Goal: Transaction & Acquisition: Purchase product/service

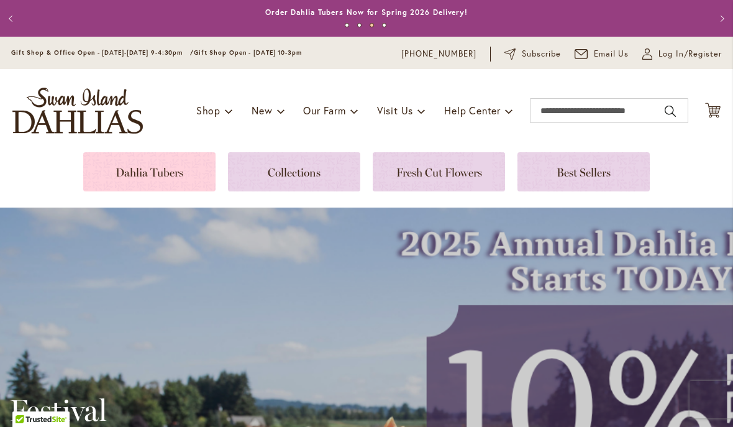
click at [168, 165] on link at bounding box center [149, 171] width 132 height 39
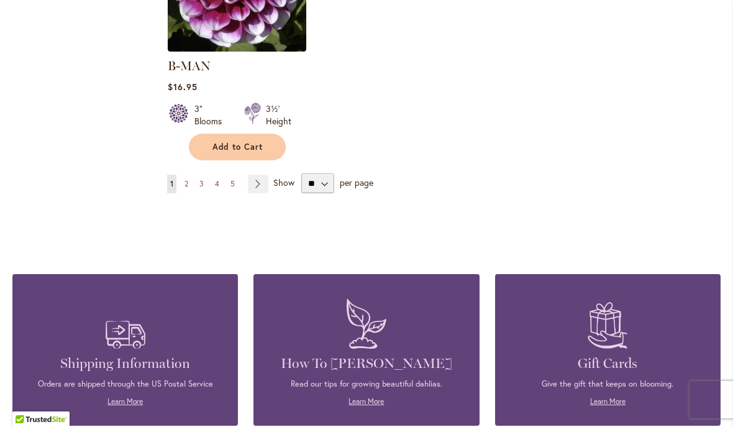
scroll to position [1742, 0]
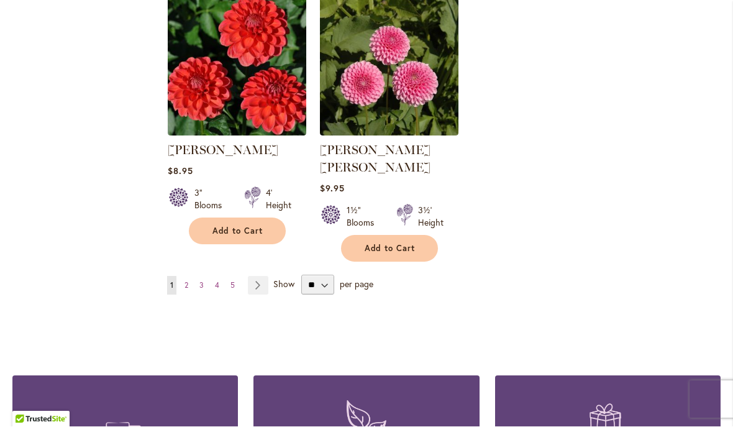
scroll to position [2945, 0]
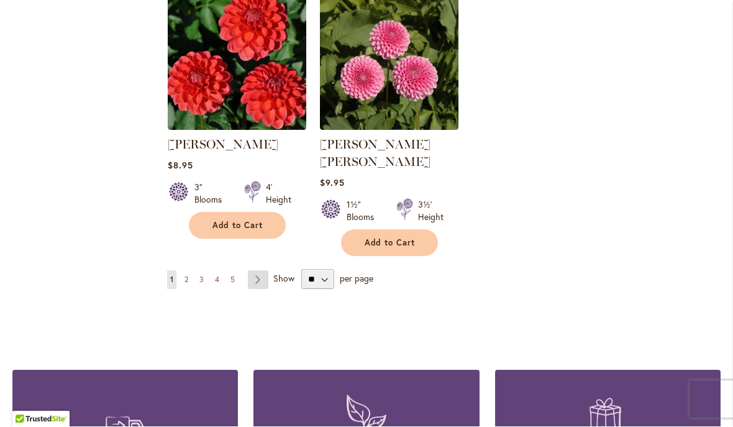
click at [258, 271] on link "Page Next" at bounding box center [258, 280] width 21 height 19
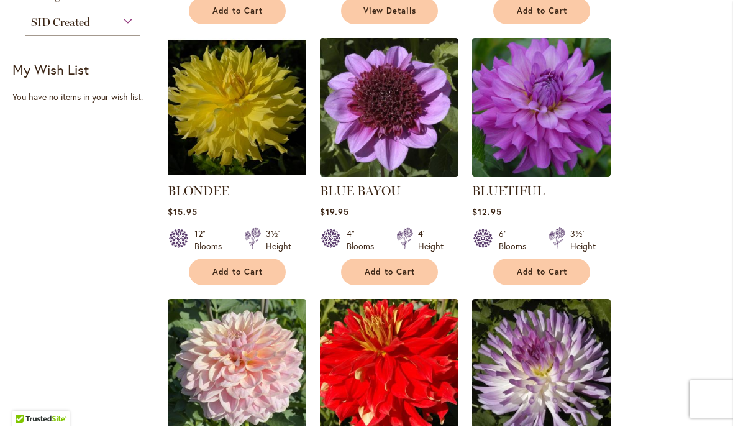
scroll to position [794, 0]
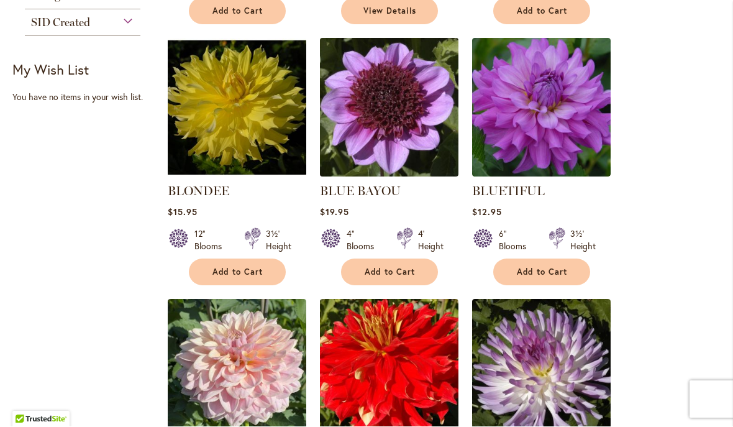
click at [398, 117] on img at bounding box center [388, 107] width 145 height 145
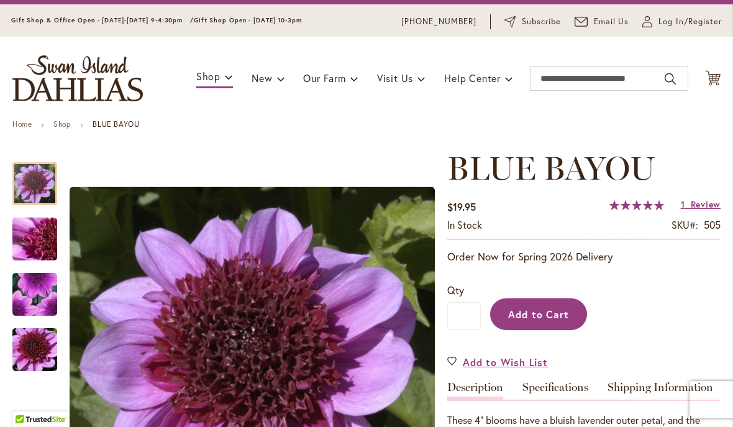
scroll to position [53, 0]
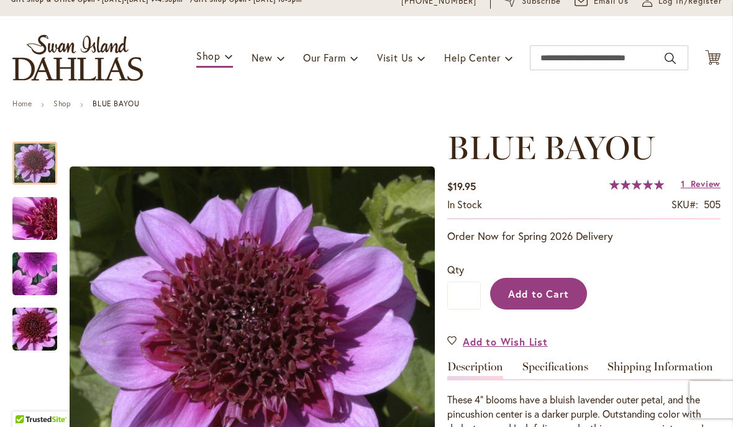
click at [544, 290] on span "Add to Cart" at bounding box center [539, 293] width 62 height 13
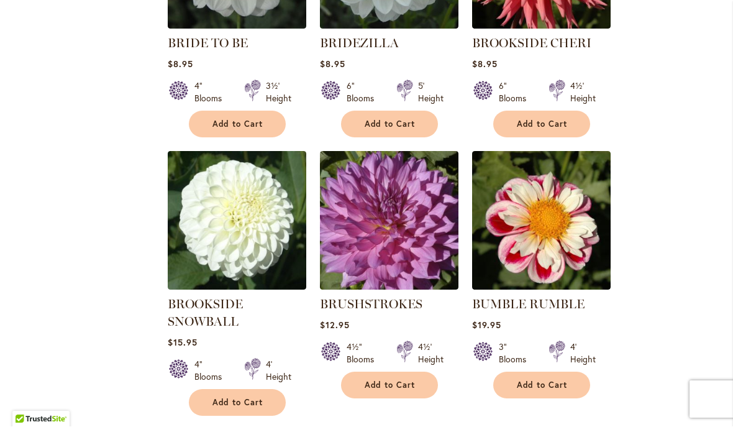
scroll to position [1986, 0]
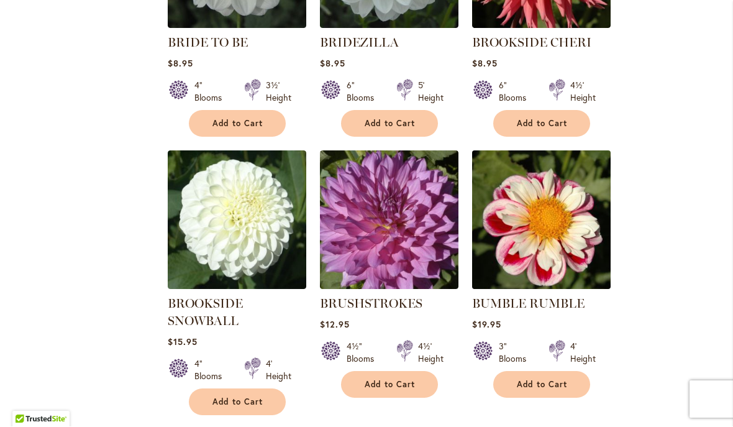
click at [547, 233] on img at bounding box center [541, 220] width 145 height 145
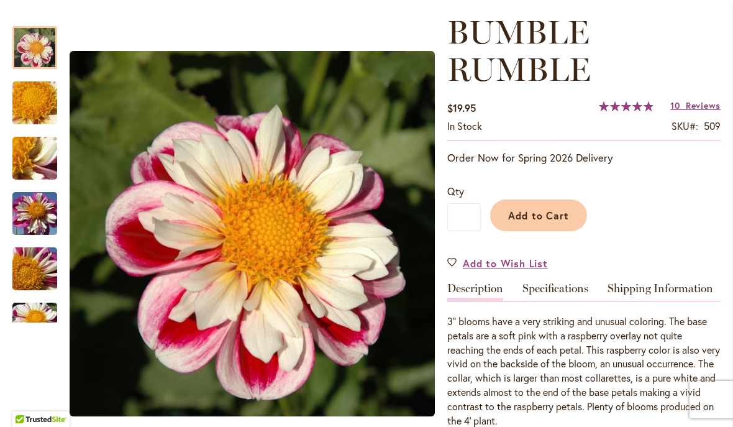
scroll to position [172, 0]
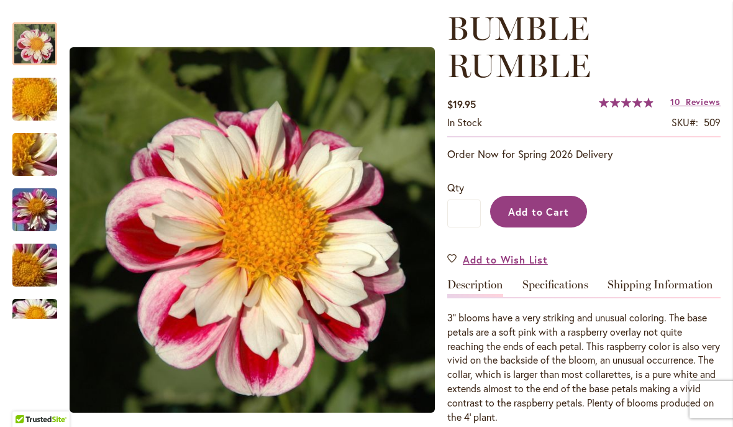
click at [543, 209] on span "Add to Cart" at bounding box center [539, 211] width 62 height 13
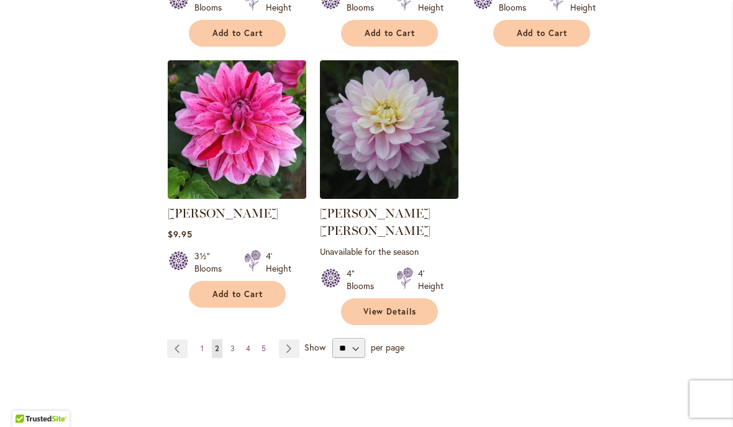
scroll to position [2877, 0]
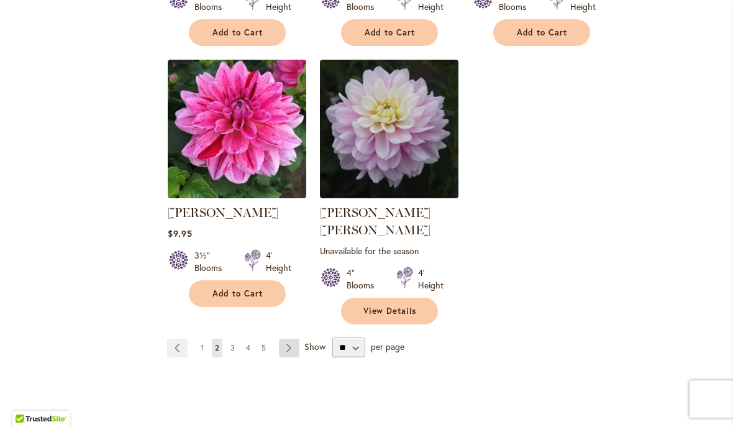
click at [288, 339] on link "Page Next" at bounding box center [289, 348] width 21 height 19
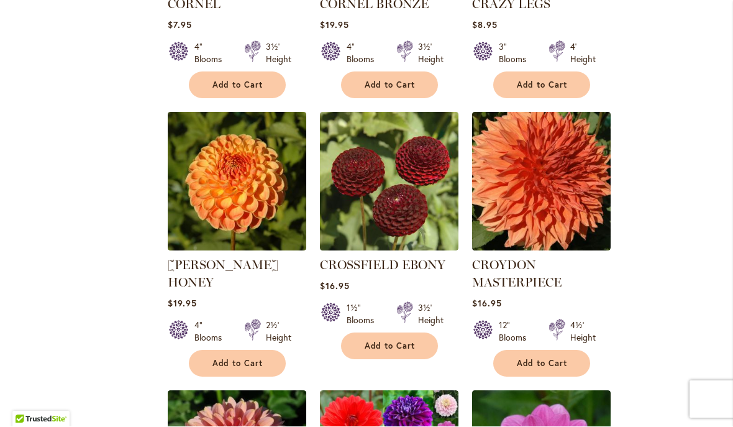
scroll to position [2060, 0]
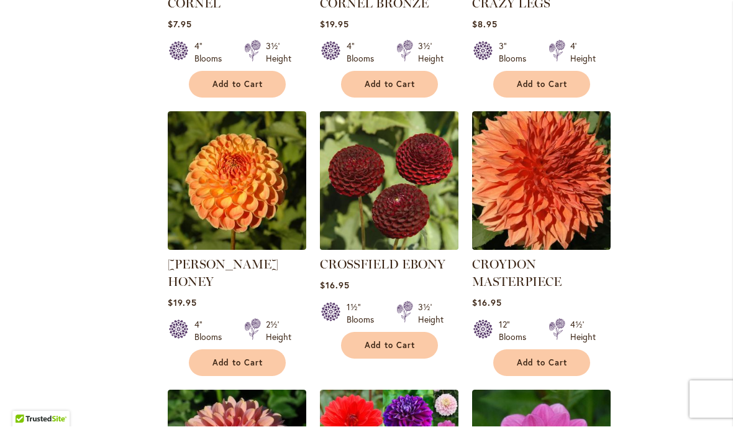
click at [410, 155] on img at bounding box center [388, 181] width 145 height 145
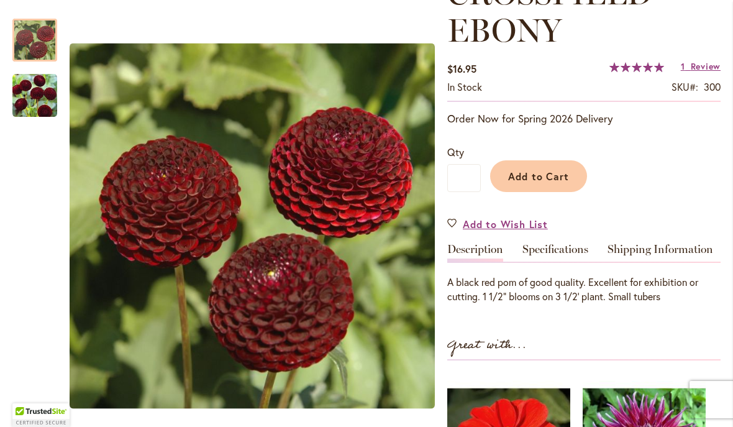
scroll to position [208, 0]
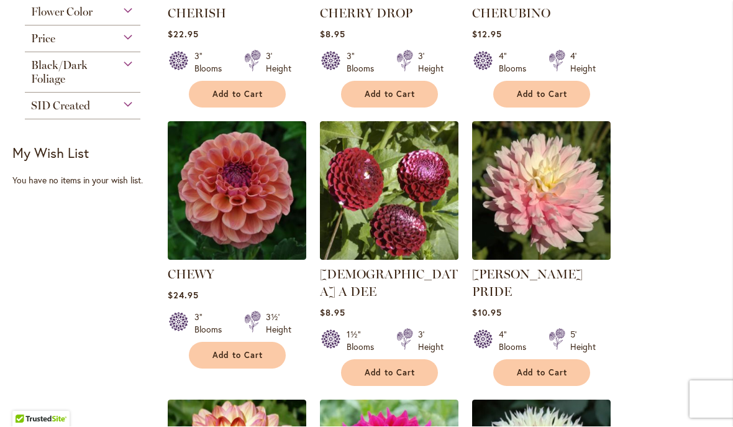
scroll to position [728, 0]
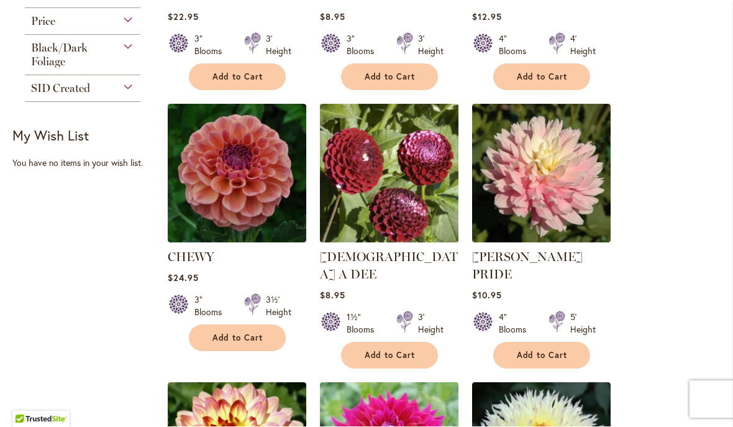
click at [390, 186] on img at bounding box center [388, 173] width 145 height 145
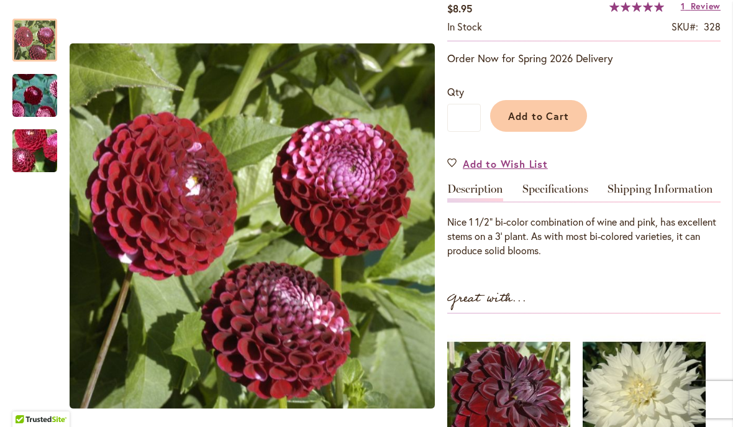
scroll to position [309, 0]
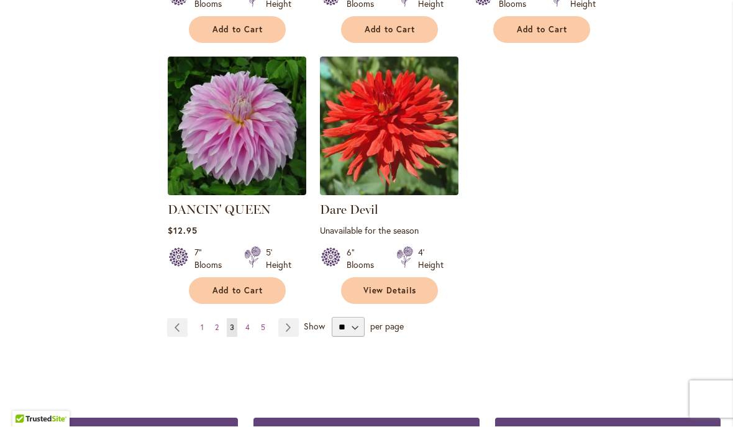
scroll to position [2929, 0]
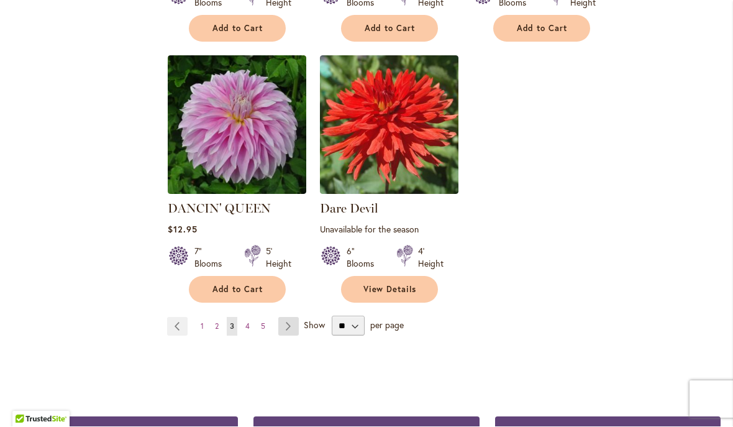
click at [291, 318] on link "Page Next" at bounding box center [288, 327] width 21 height 19
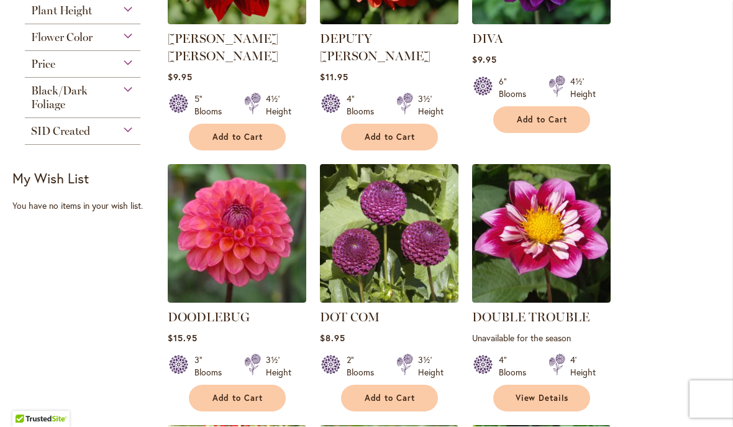
scroll to position [686, 0]
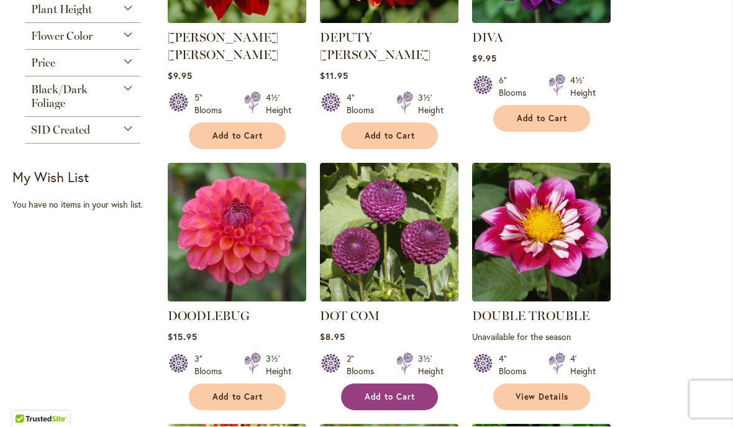
click at [390, 392] on span "Add to Cart" at bounding box center [390, 397] width 51 height 11
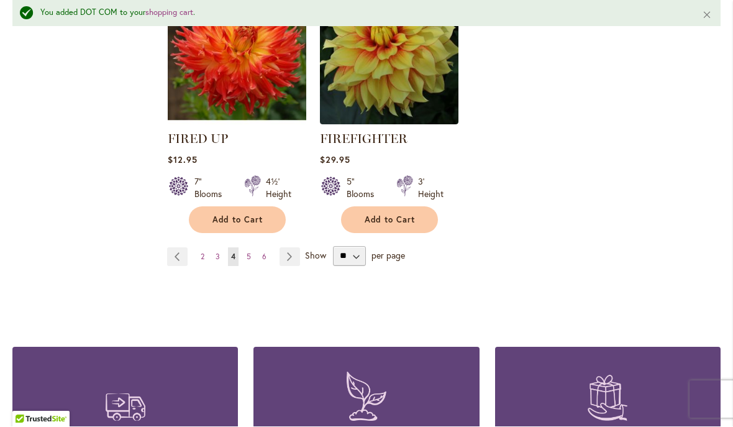
scroll to position [3052, 0]
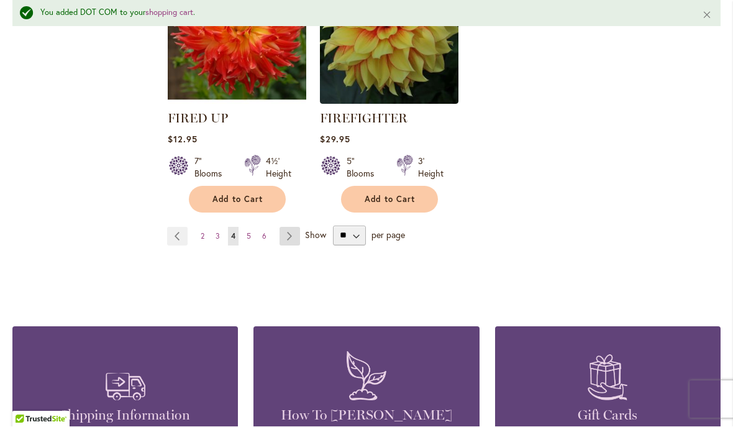
click at [290, 227] on link "Page Next" at bounding box center [290, 236] width 21 height 19
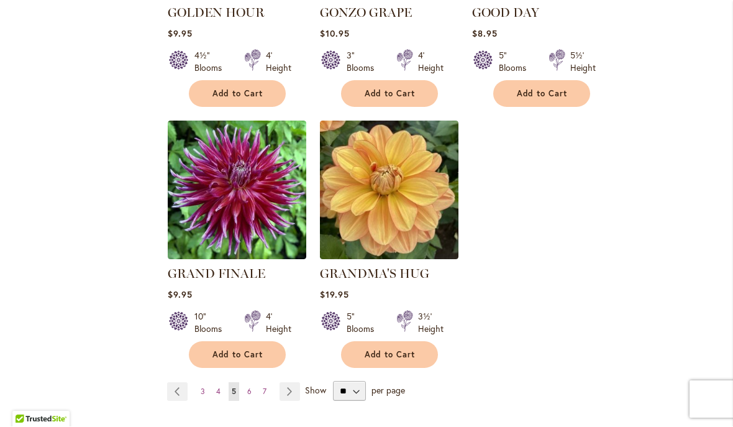
scroll to position [2904, 0]
click at [287, 382] on link "Page Next" at bounding box center [290, 391] width 21 height 19
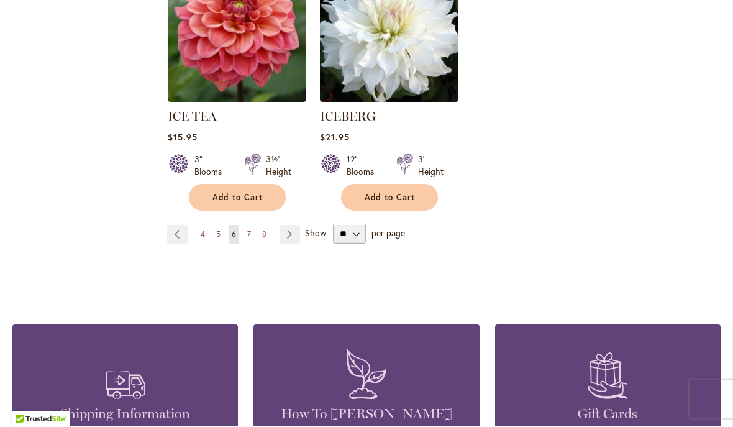
scroll to position [3040, 0]
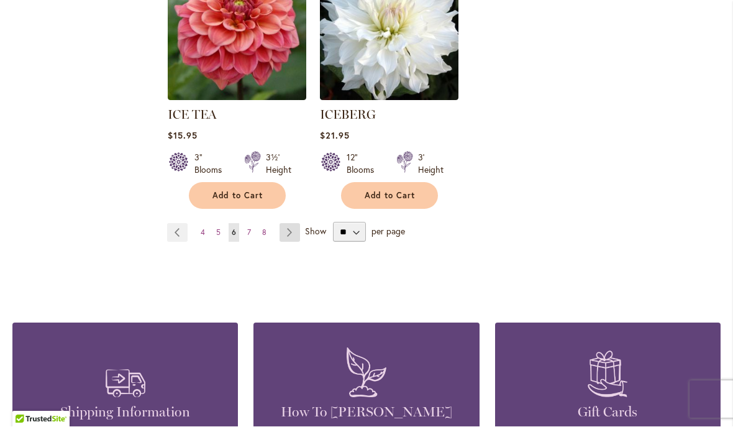
click at [286, 224] on link "Page Next" at bounding box center [290, 233] width 21 height 19
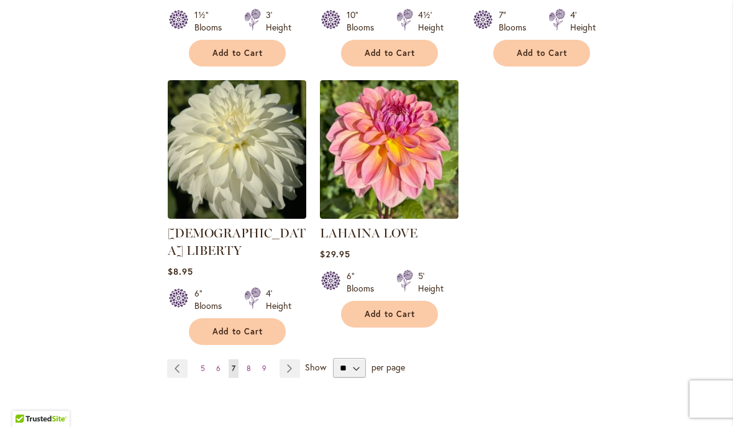
scroll to position [2888, 0]
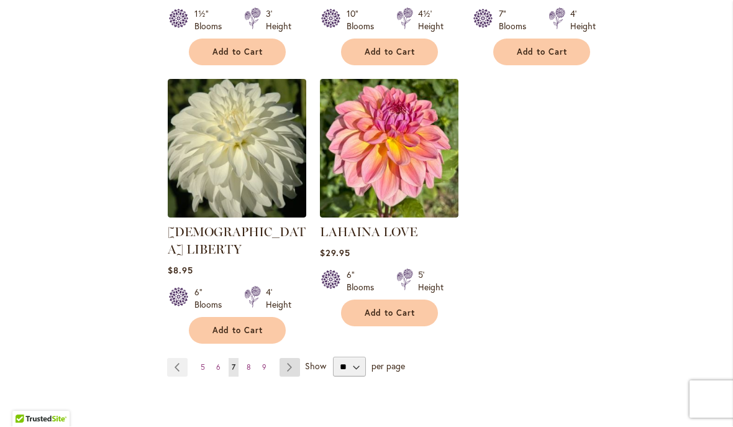
click at [289, 359] on link "Page Next" at bounding box center [290, 368] width 21 height 19
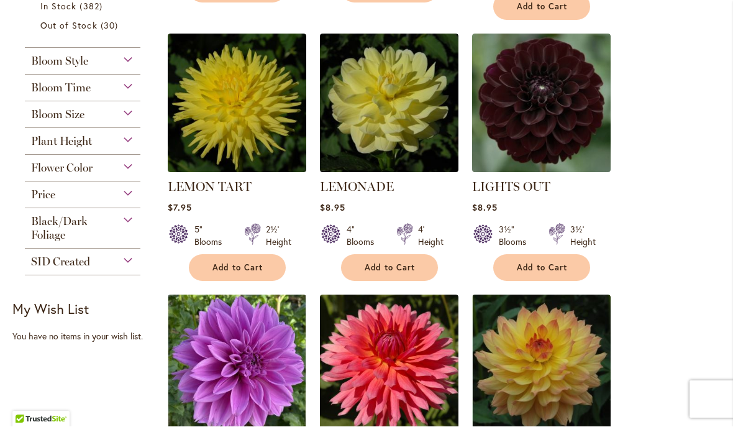
scroll to position [557, 0]
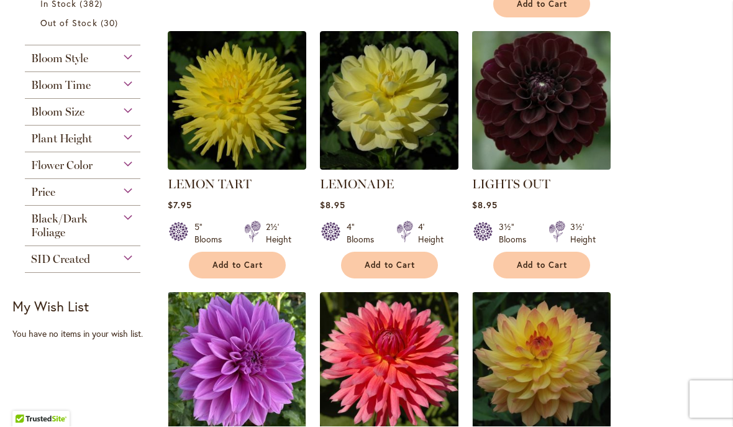
click at [547, 104] on img at bounding box center [541, 101] width 145 height 145
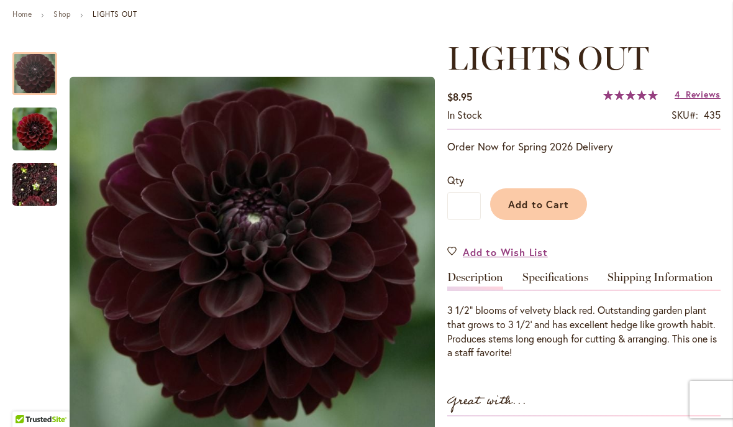
scroll to position [145, 0]
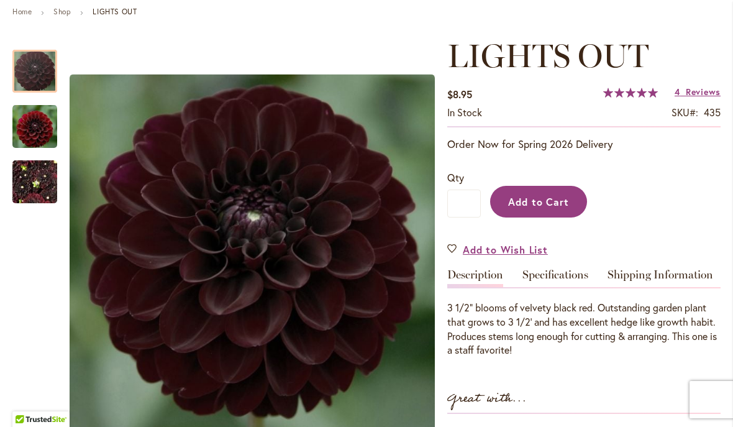
click at [537, 197] on span "Add to Cart" at bounding box center [539, 201] width 62 height 13
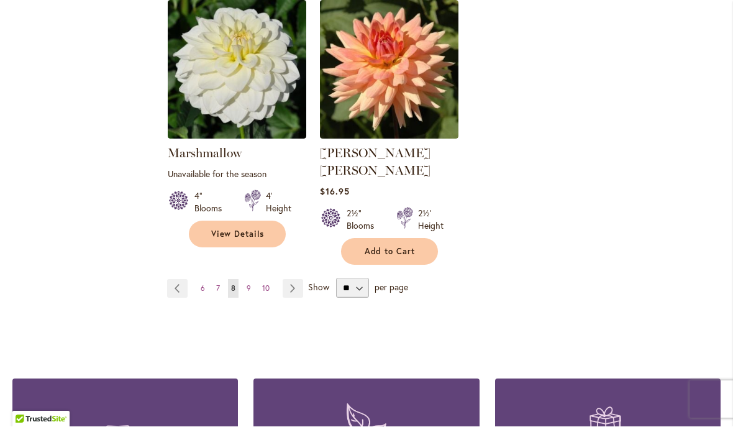
scroll to position [2990, 0]
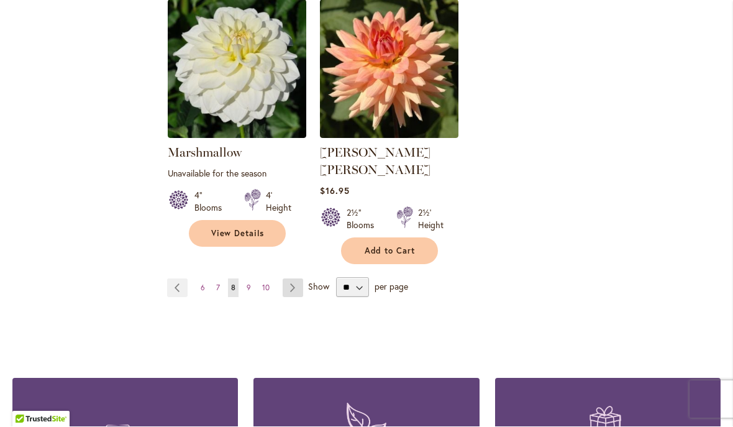
click at [289, 279] on link "Page Next" at bounding box center [293, 288] width 21 height 19
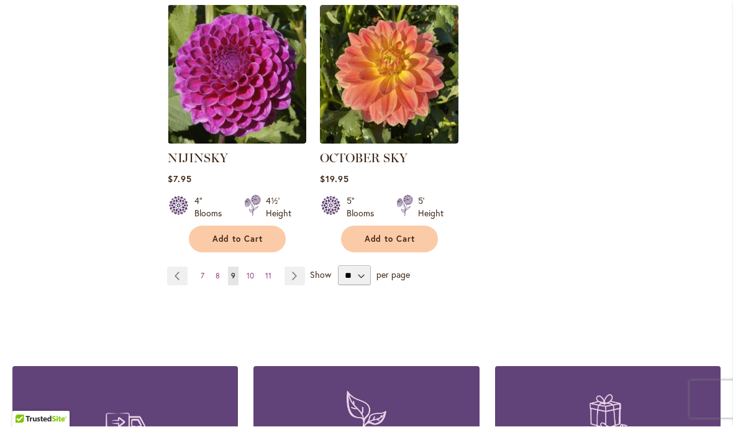
scroll to position [2968, 0]
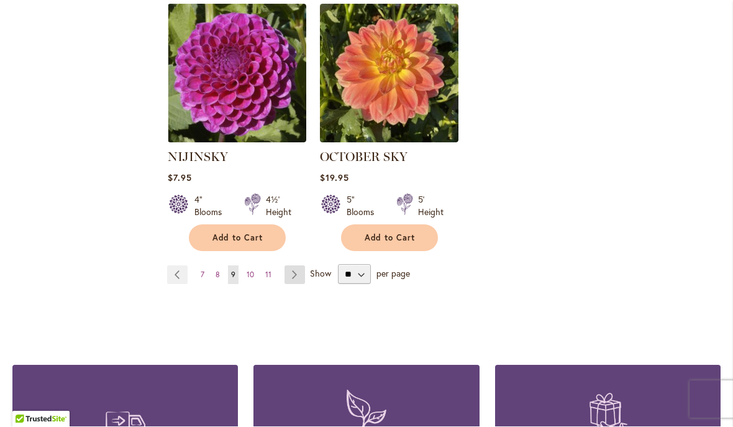
click at [294, 266] on link "Page Next" at bounding box center [295, 275] width 21 height 19
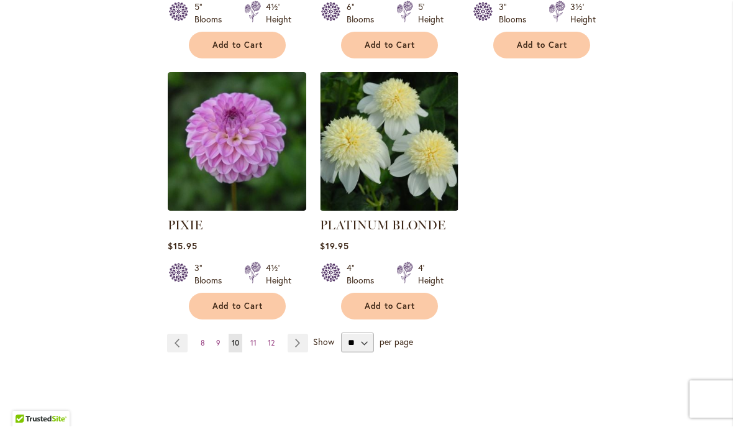
scroll to position [2936, 0]
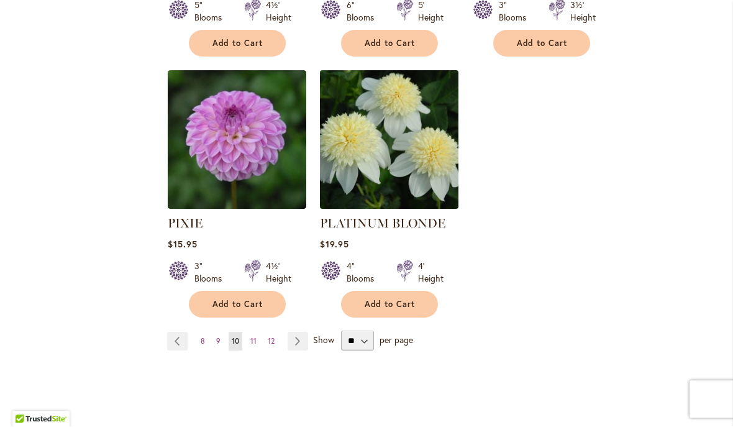
click at [403, 103] on img at bounding box center [388, 140] width 145 height 145
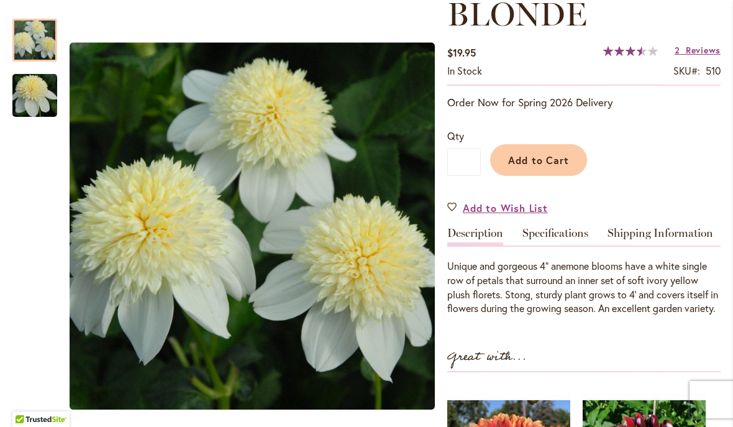
scroll to position [224, 0]
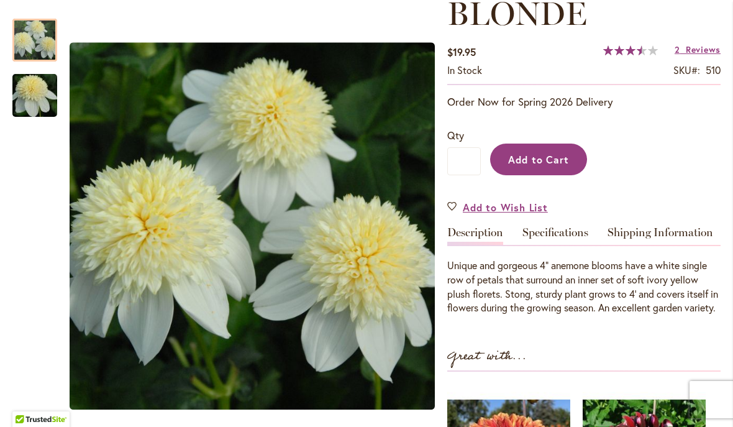
click at [540, 156] on span "Add to Cart" at bounding box center [539, 159] width 62 height 13
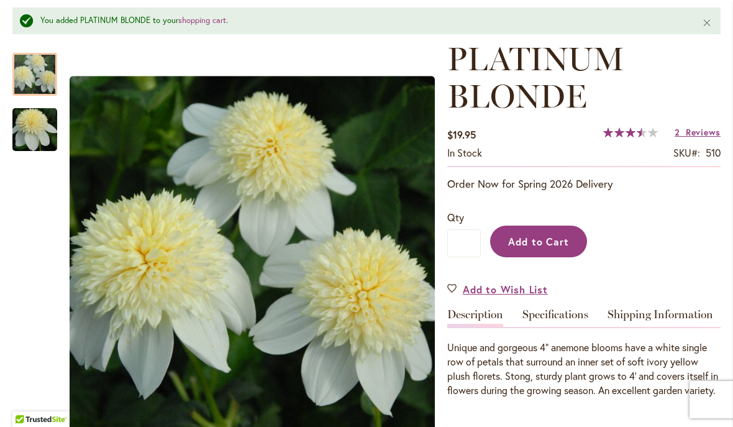
scroll to position [172, 0]
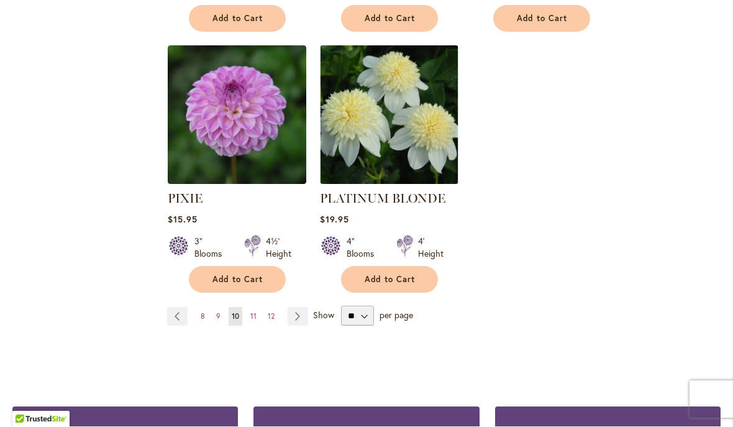
scroll to position [2961, 0]
click at [300, 308] on link "Page Next" at bounding box center [298, 317] width 21 height 19
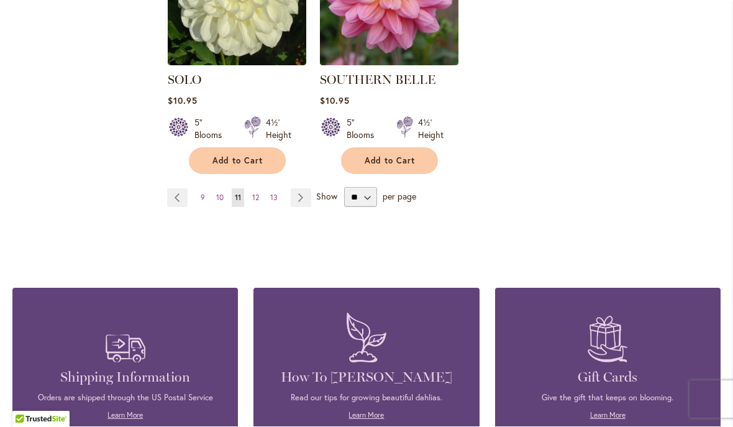
scroll to position [3036, 0]
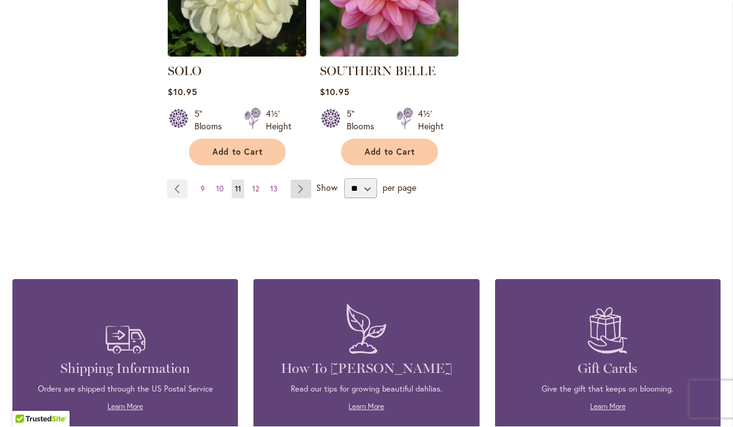
click at [300, 180] on link "Page Next" at bounding box center [301, 189] width 21 height 19
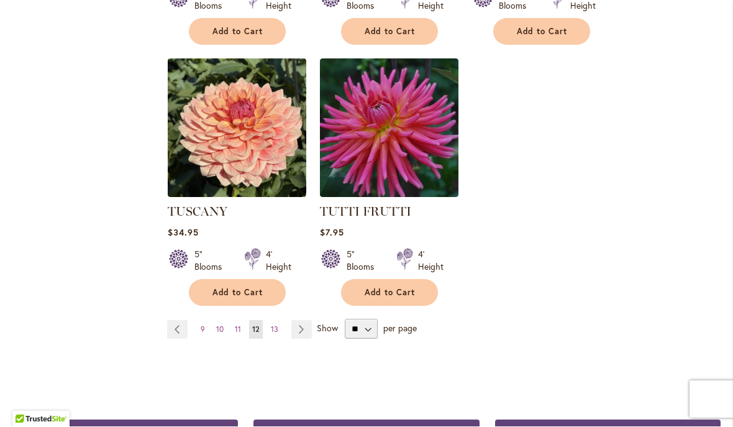
scroll to position [2982, 0]
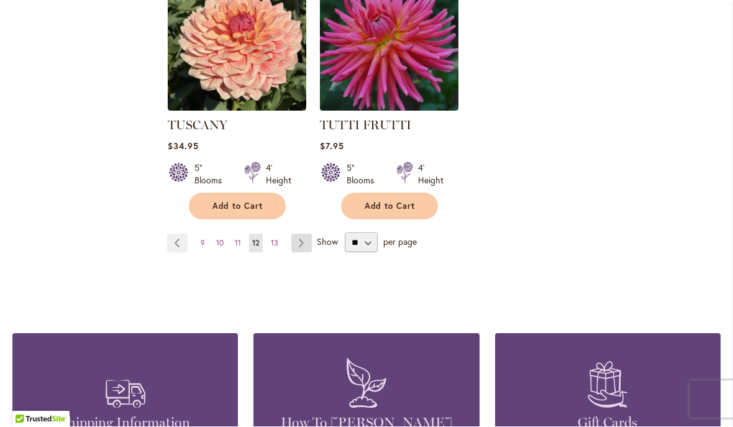
click at [299, 234] on link "Page Next" at bounding box center [301, 243] width 21 height 19
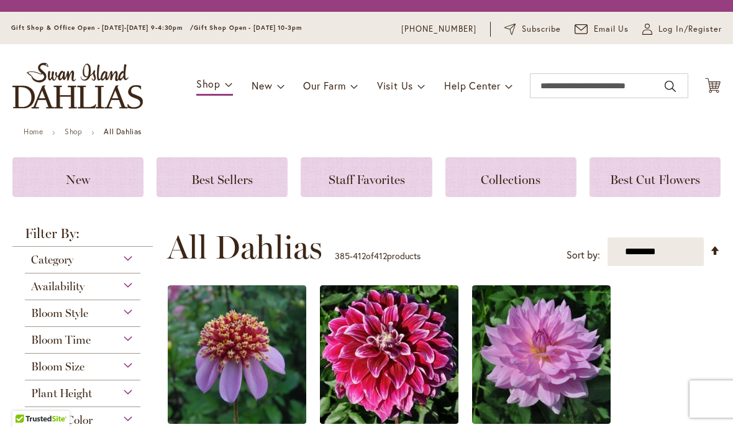
scroll to position [300, 0]
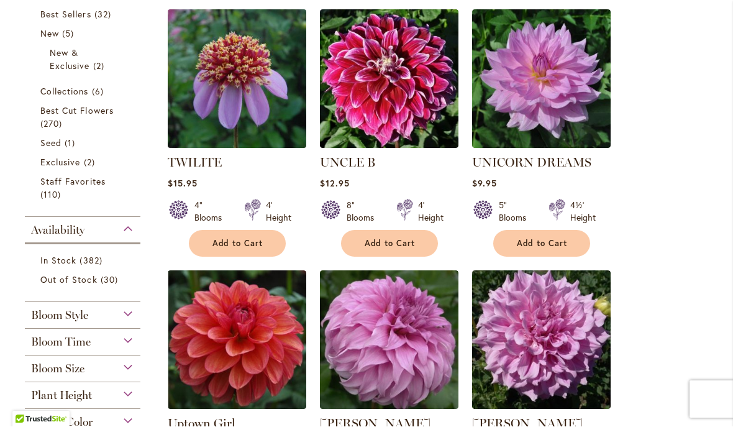
click at [254, 92] on img at bounding box center [236, 79] width 145 height 145
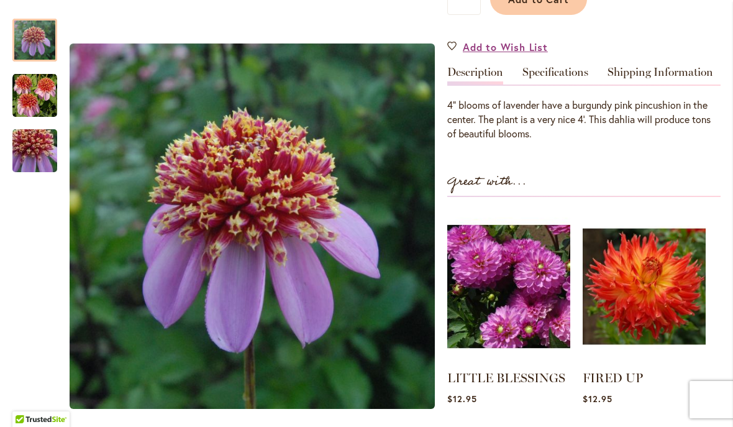
scroll to position [349, 0]
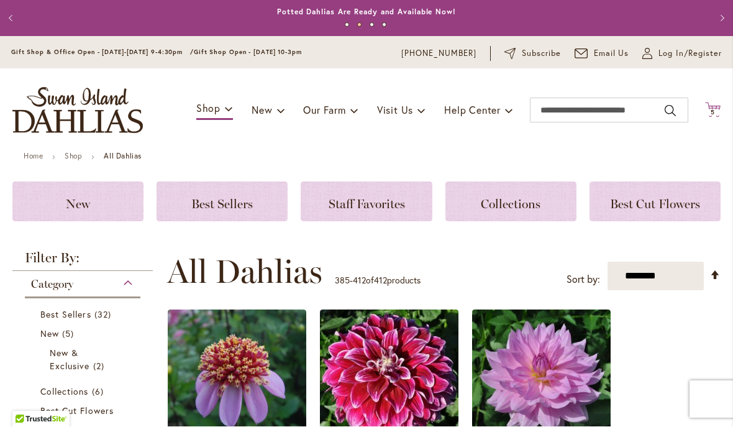
click at [713, 109] on span "5" at bounding box center [713, 113] width 4 height 8
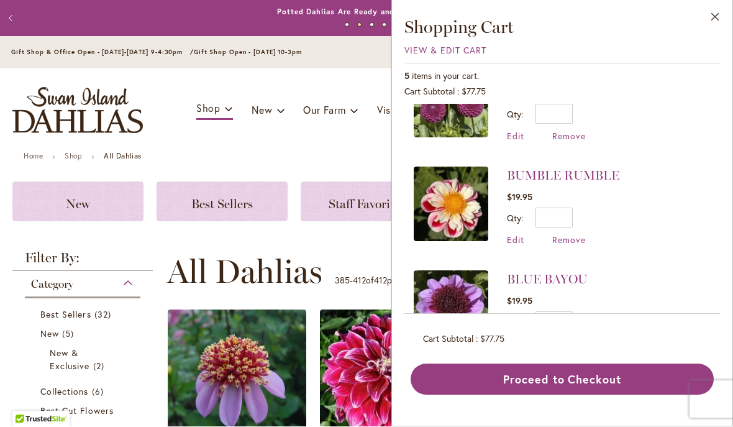
scroll to position [257, 0]
click at [567, 242] on span "Remove" at bounding box center [569, 241] width 34 height 12
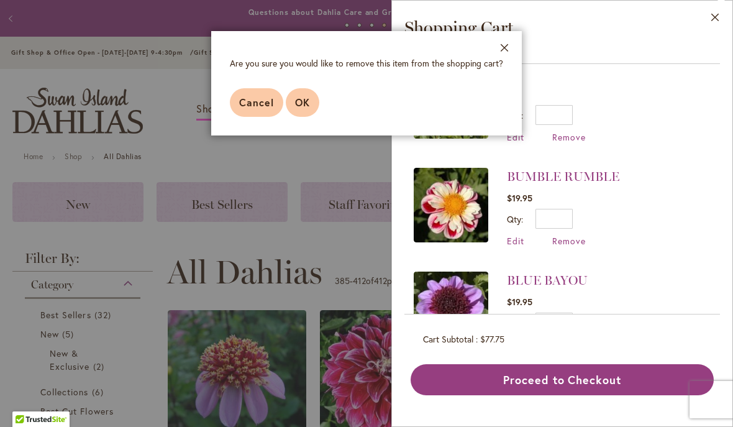
click at [308, 94] on button "OK" at bounding box center [303, 102] width 34 height 29
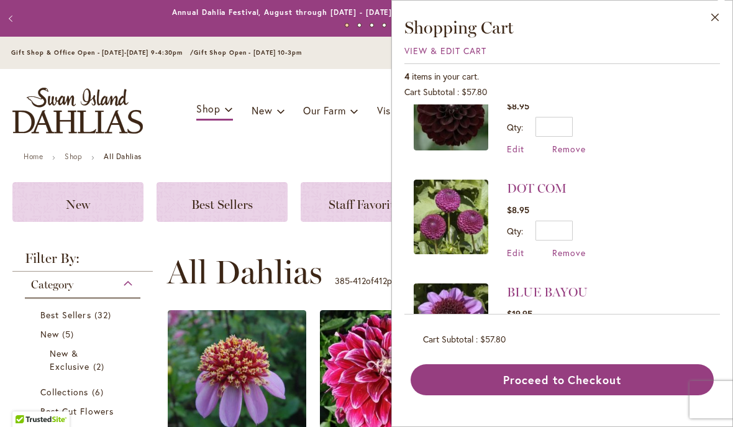
scroll to position [142, 0]
click at [568, 252] on span "Remove" at bounding box center [569, 252] width 34 height 12
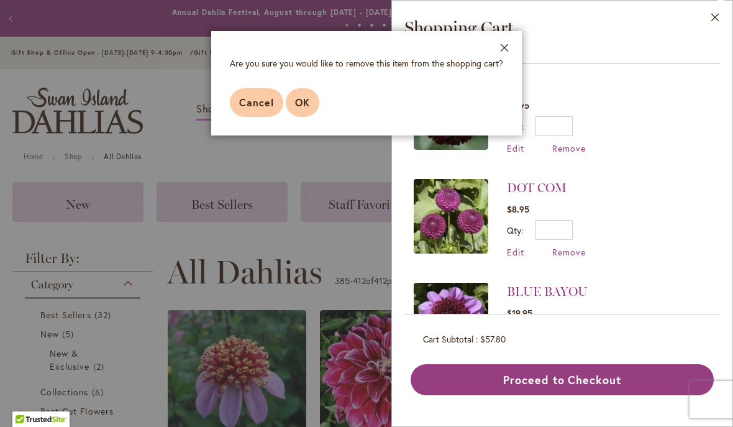
click at [304, 99] on span "OK" at bounding box center [302, 102] width 15 height 13
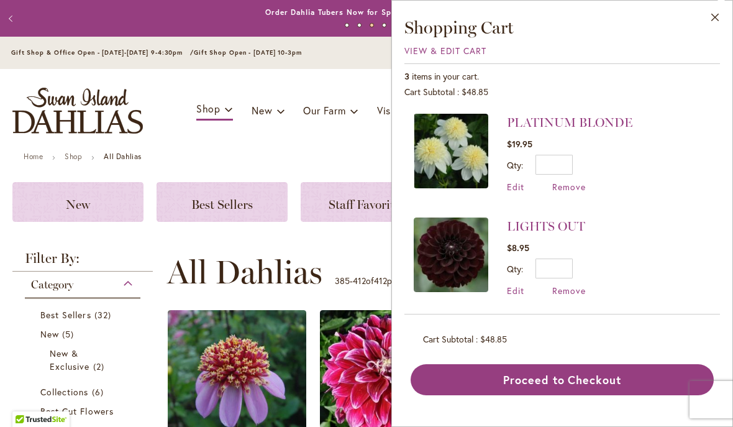
scroll to position [0, 0]
click at [568, 187] on span "Remove" at bounding box center [569, 187] width 34 height 12
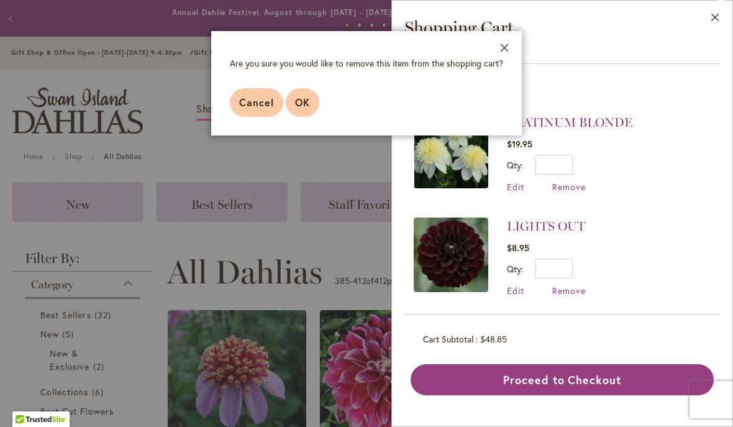
click at [304, 96] on span "OK" at bounding box center [302, 102] width 15 height 13
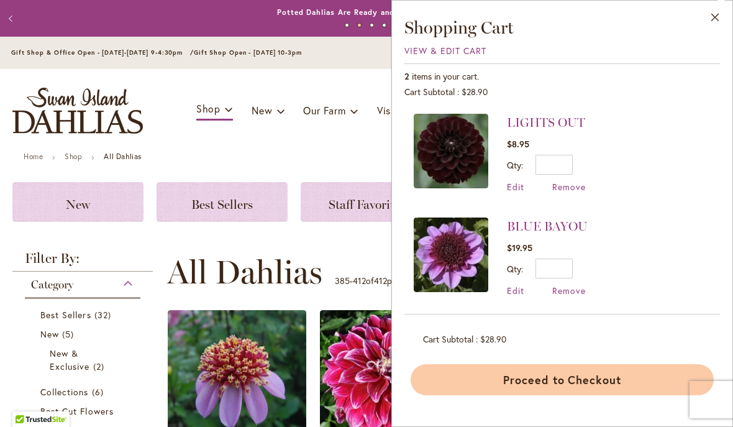
click at [572, 378] on button "Proceed to Checkout" at bounding box center [562, 379] width 303 height 31
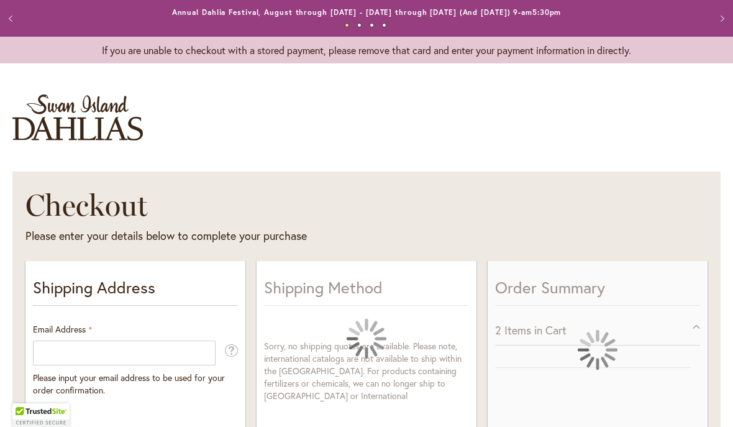
select select "**"
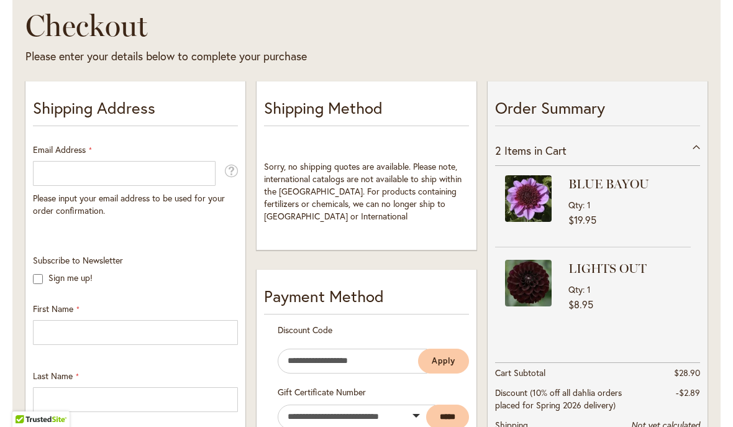
scroll to position [179, 0]
